Goal: Navigation & Orientation: Find specific page/section

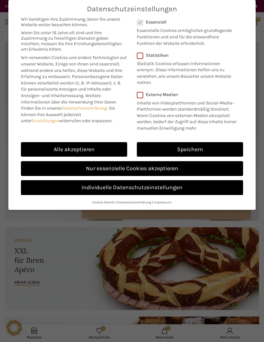
click at [112, 147] on link "Alle akzeptieren" at bounding box center [74, 149] width 106 height 15
checkbox input "true"
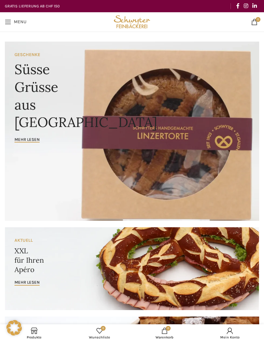
click at [18, 20] on span "Menu" at bounding box center [20, 22] width 13 height 5
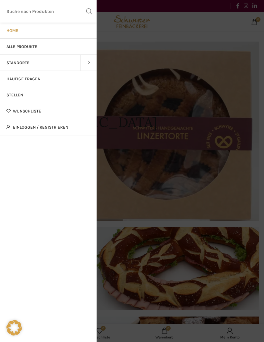
click at [79, 59] on link "Standorte" at bounding box center [40, 63] width 81 height 16
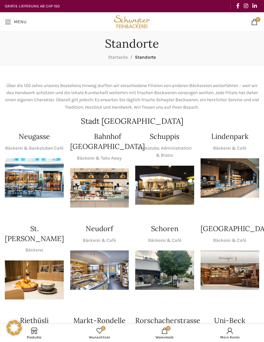
click at [179, 180] on img "1 / 1" at bounding box center [164, 185] width 59 height 39
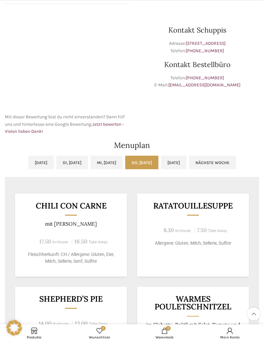
scroll to position [167, 0]
click at [187, 166] on link "[DATE]" at bounding box center [173, 162] width 25 height 14
